Goal: Task Accomplishment & Management: Use online tool/utility

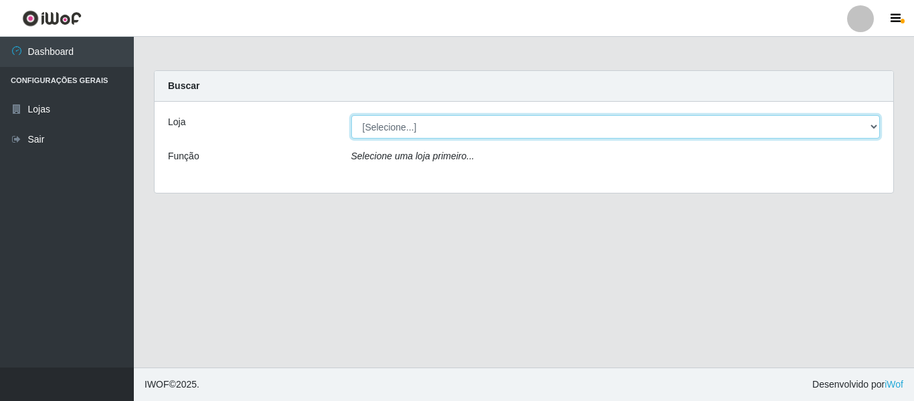
click at [402, 128] on select "[Selecione...] Hiper Queiroz - [GEOGRAPHIC_DATA]" at bounding box center [615, 126] width 529 height 23
select select "497"
click at [351, 115] on select "[Selecione...] Hiper Queiroz - [GEOGRAPHIC_DATA]" at bounding box center [615, 126] width 529 height 23
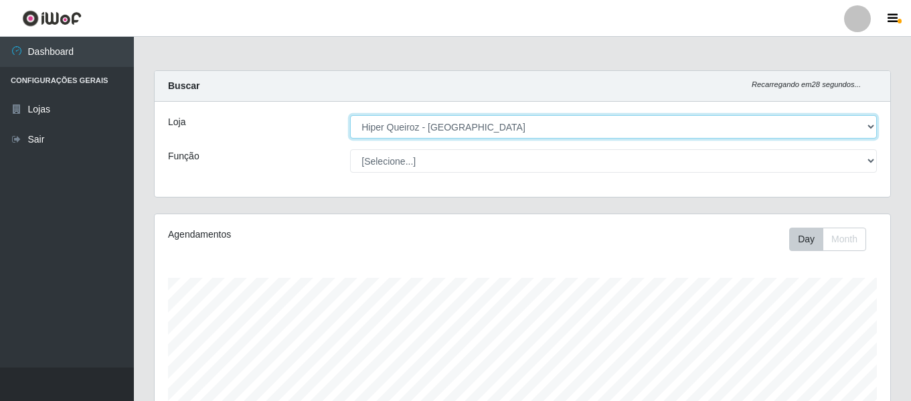
scroll to position [278, 735]
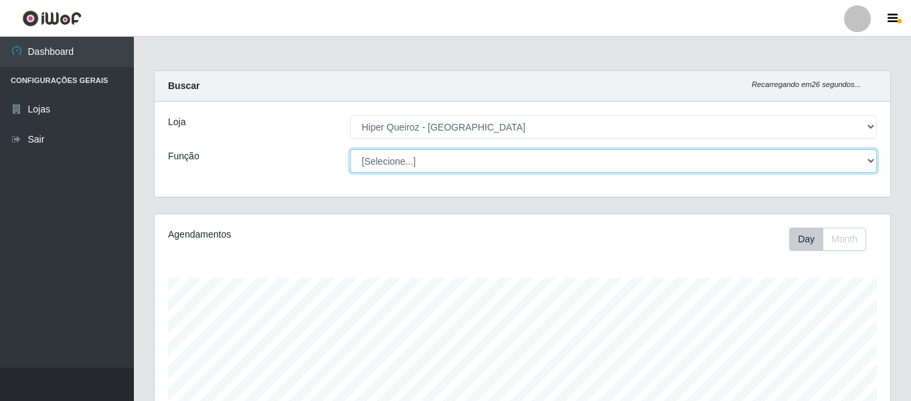
click at [404, 165] on select "[Selecione...] ASG ASG + ASG ++ Embalador Embalador + Embalador ++ Operador de …" at bounding box center [613, 160] width 527 height 23
select select "22"
click at [350, 149] on select "[Selecione...] ASG ASG + ASG ++ Embalador Embalador + Embalador ++ Operador de …" at bounding box center [613, 160] width 527 height 23
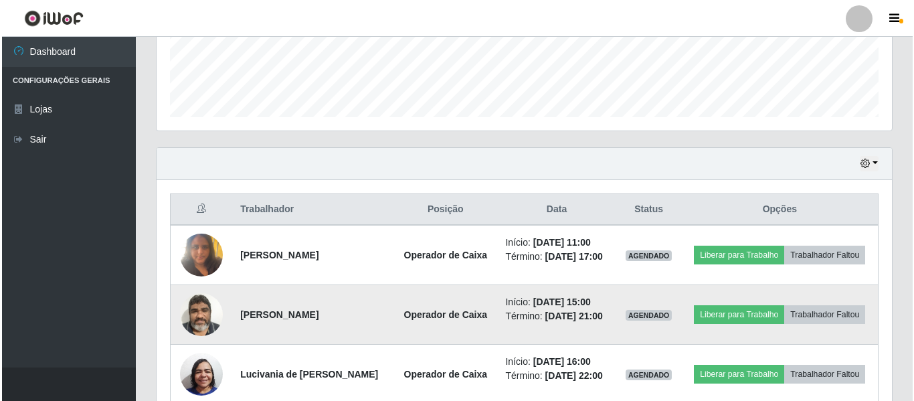
scroll to position [428, 0]
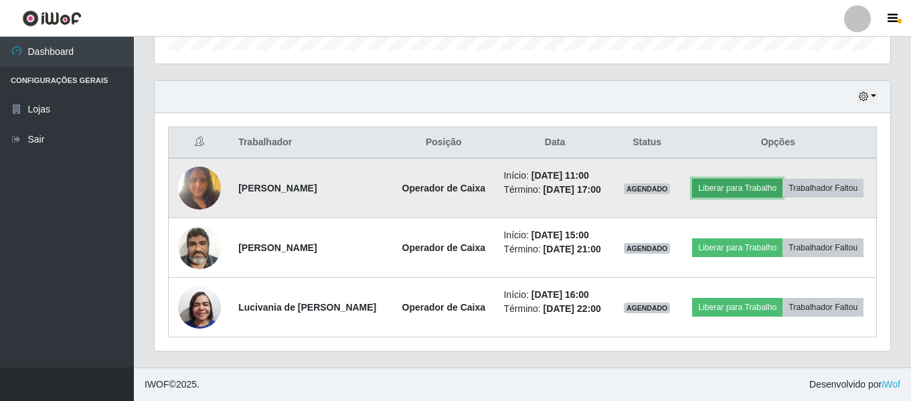
click at [747, 184] on button "Liberar para Trabalho" at bounding box center [737, 188] width 90 height 19
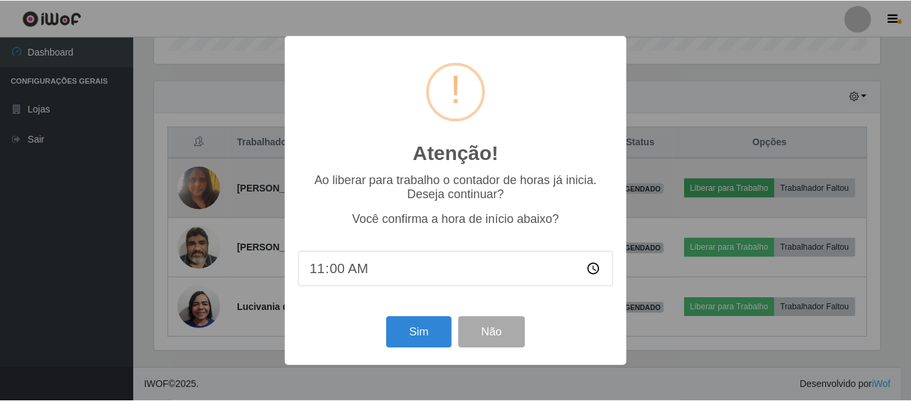
scroll to position [278, 729]
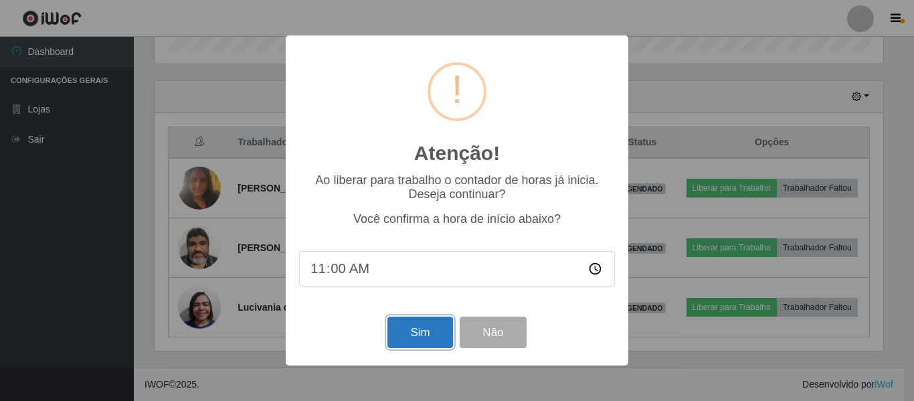
click at [427, 323] on button "Sim" at bounding box center [419, 331] width 65 height 31
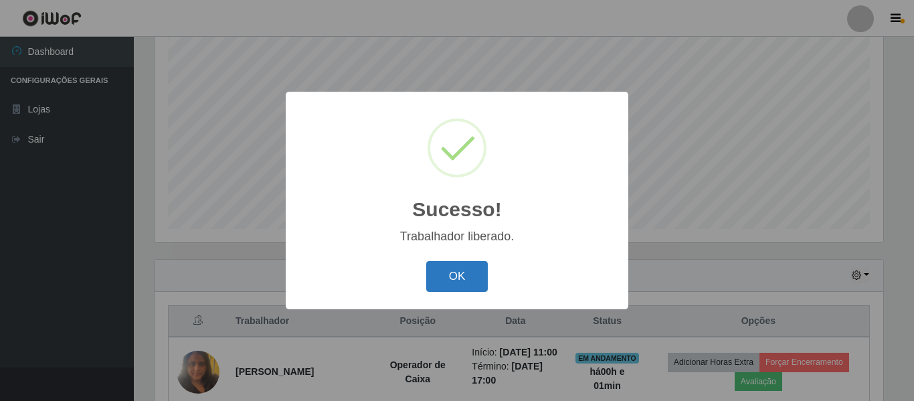
click at [448, 269] on button "OK" at bounding box center [457, 276] width 62 height 31
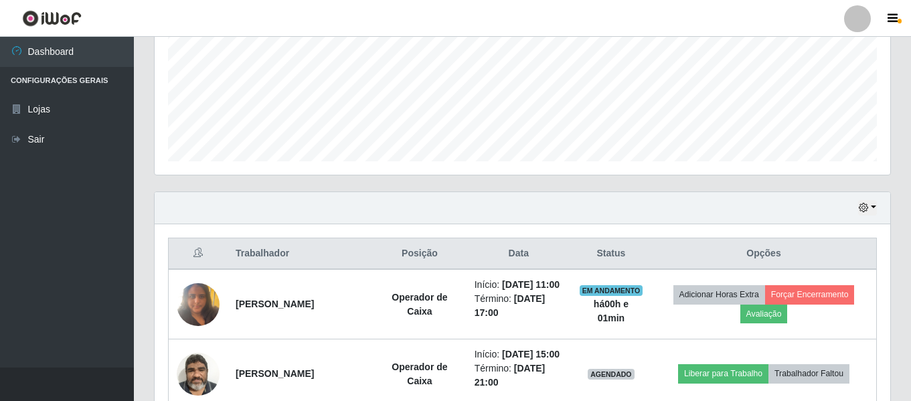
scroll to position [458, 0]
